Goal: Task Accomplishment & Management: Manage account settings

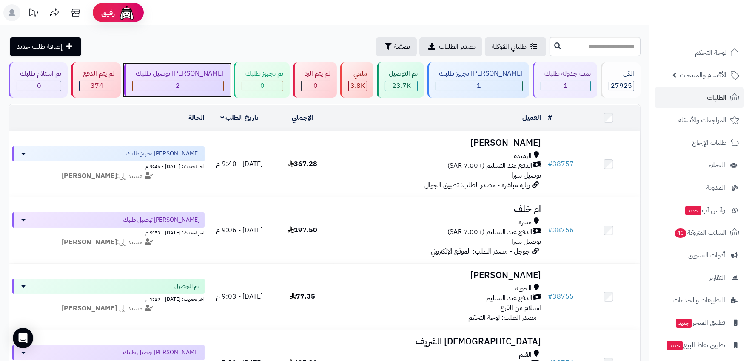
click at [201, 84] on div "2" at bounding box center [178, 86] width 91 height 10
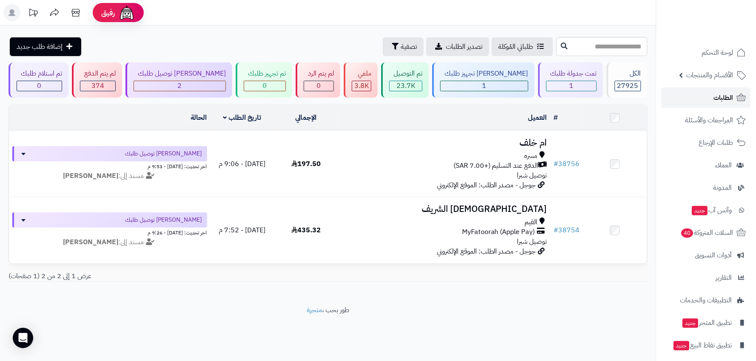
click at [707, 96] on link "الطلبات" at bounding box center [705, 98] width 89 height 20
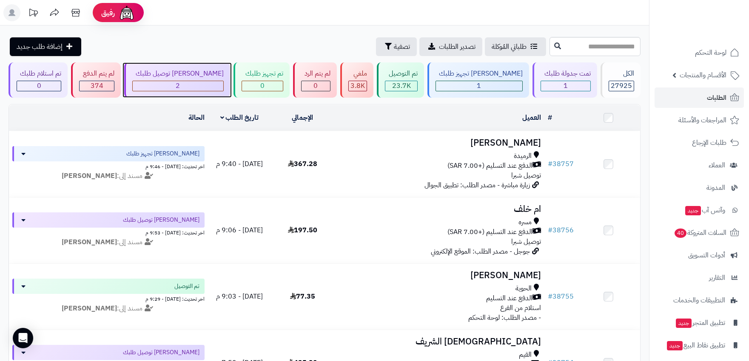
click at [186, 86] on div "2" at bounding box center [178, 86] width 91 height 10
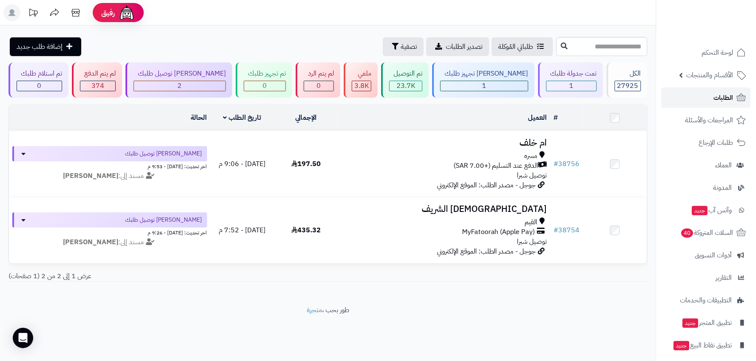
click at [725, 91] on link "الطلبات" at bounding box center [705, 98] width 89 height 20
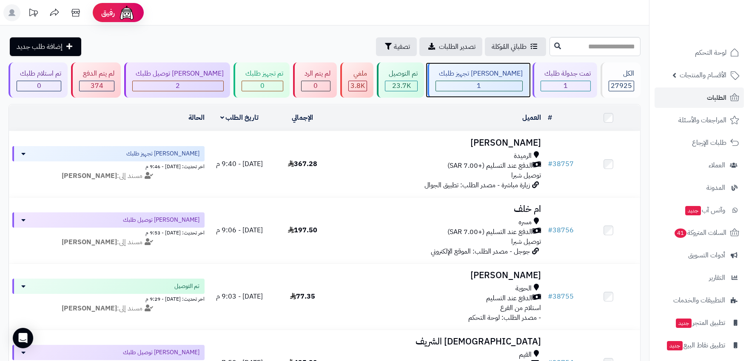
click at [464, 86] on div "1" at bounding box center [479, 86] width 86 height 10
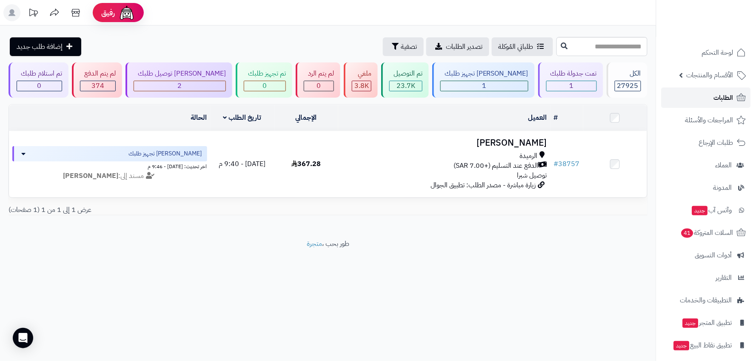
click at [717, 98] on span "الطلبات" at bounding box center [723, 98] width 20 height 12
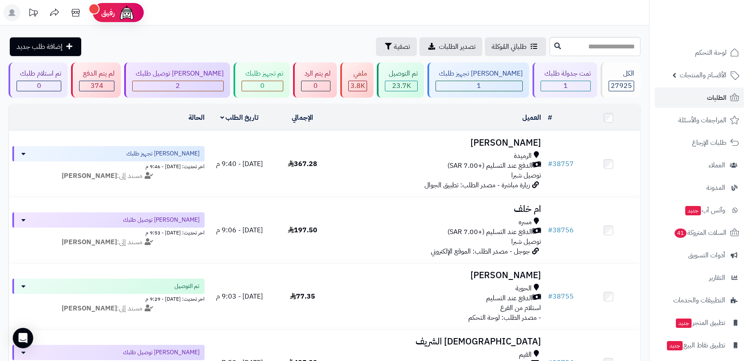
click at [724, 86] on ul "لوحة التحكم الأقسام والمنتجات المنتجات الأقسام الماركات مواصفات المنتجات مواصفا…" at bounding box center [698, 211] width 99 height 336
click at [728, 99] on link "الطلبات" at bounding box center [698, 98] width 89 height 20
click at [724, 104] on link "الطلبات" at bounding box center [698, 98] width 89 height 20
click at [691, 102] on link "الطلبات" at bounding box center [698, 98] width 89 height 20
click at [709, 104] on link "الطلبات" at bounding box center [698, 98] width 89 height 20
